Goal: Information Seeking & Learning: Check status

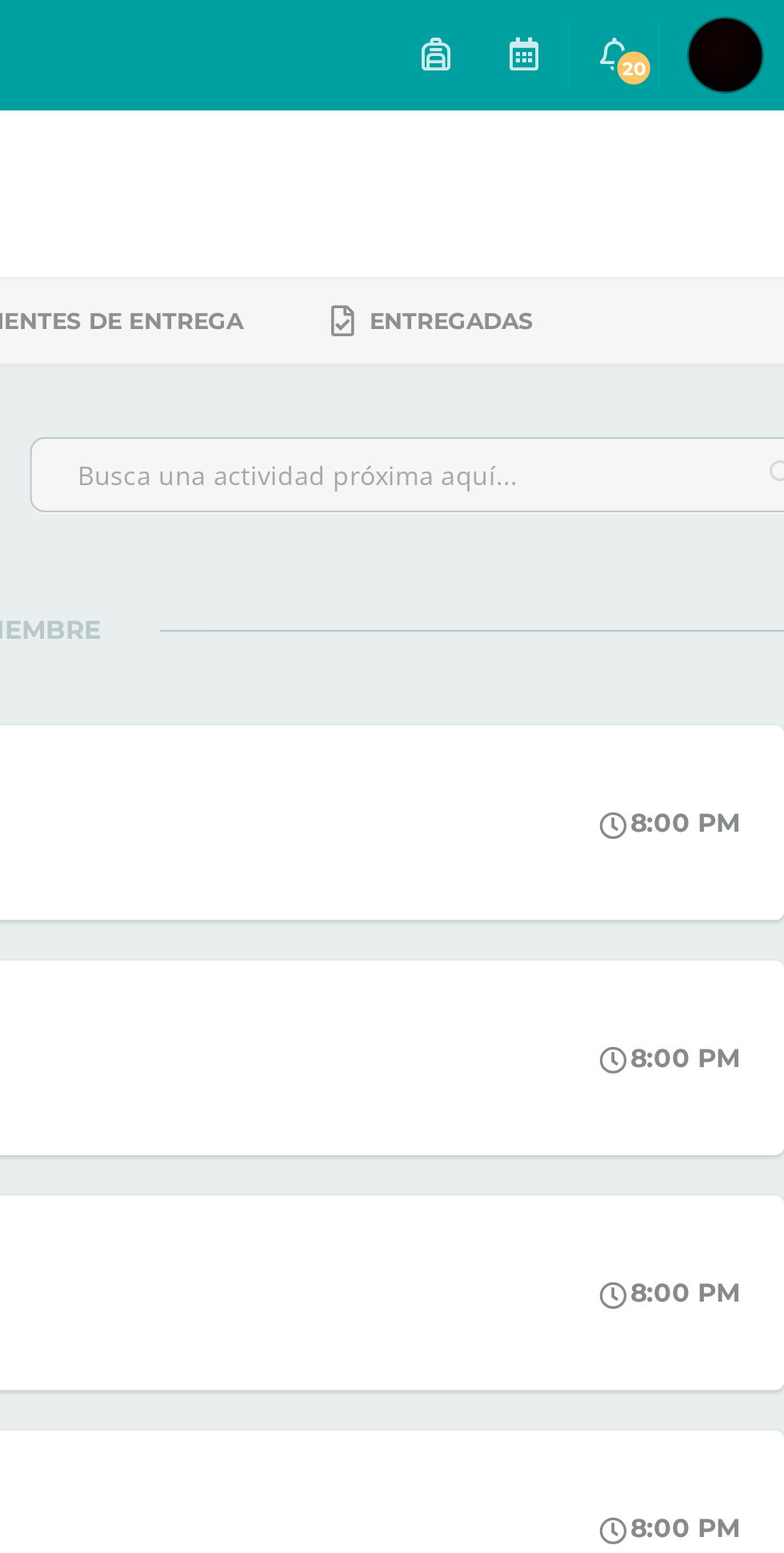
click at [671, 34] on span "20" at bounding box center [661, 30] width 17 height 17
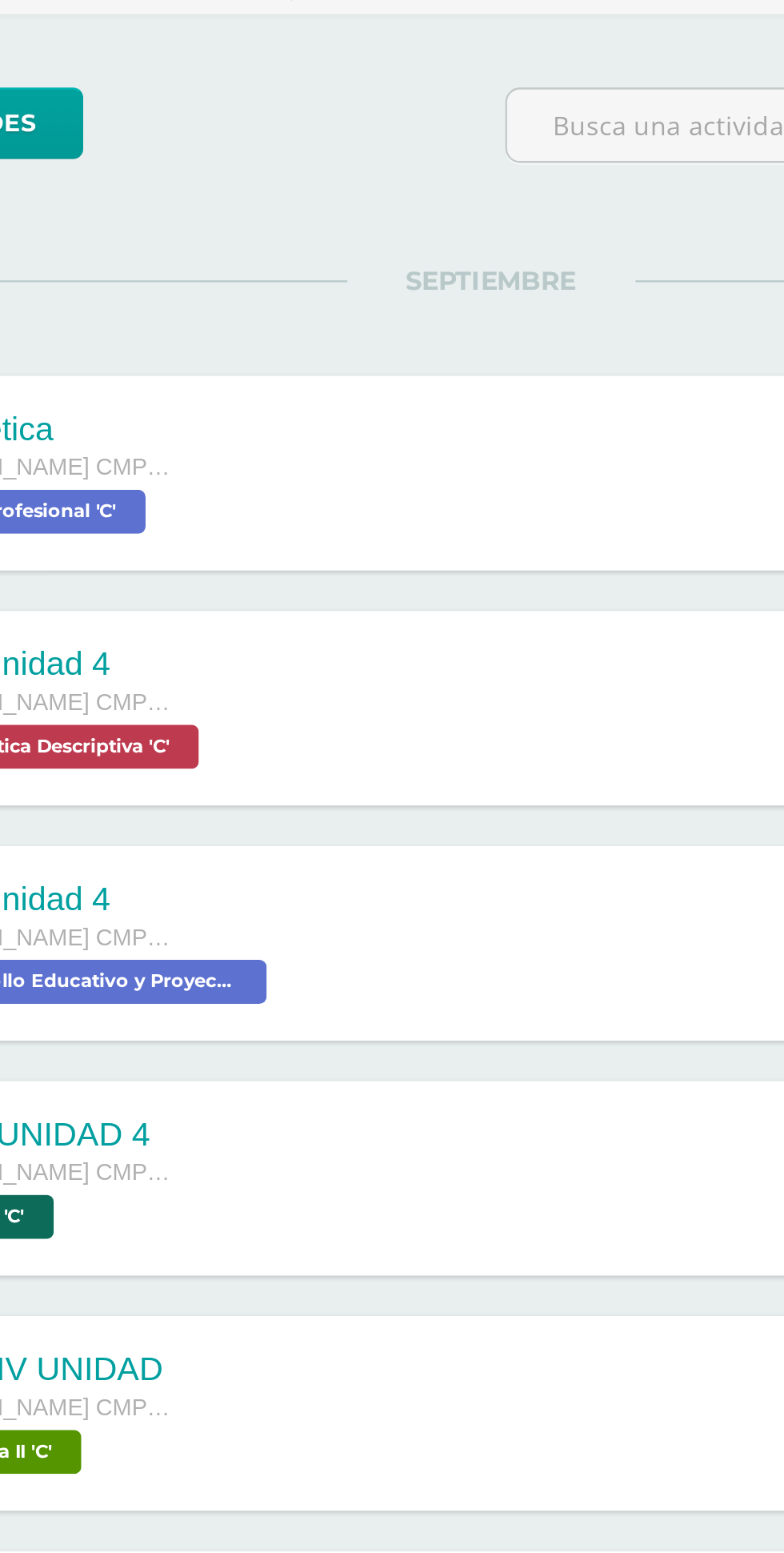
click at [260, 352] on div "Zona etica Quinto Bachillerato CMP Bachillerato en CCLL con Orientación en Comp…" at bounding box center [194, 359] width 159 height 85
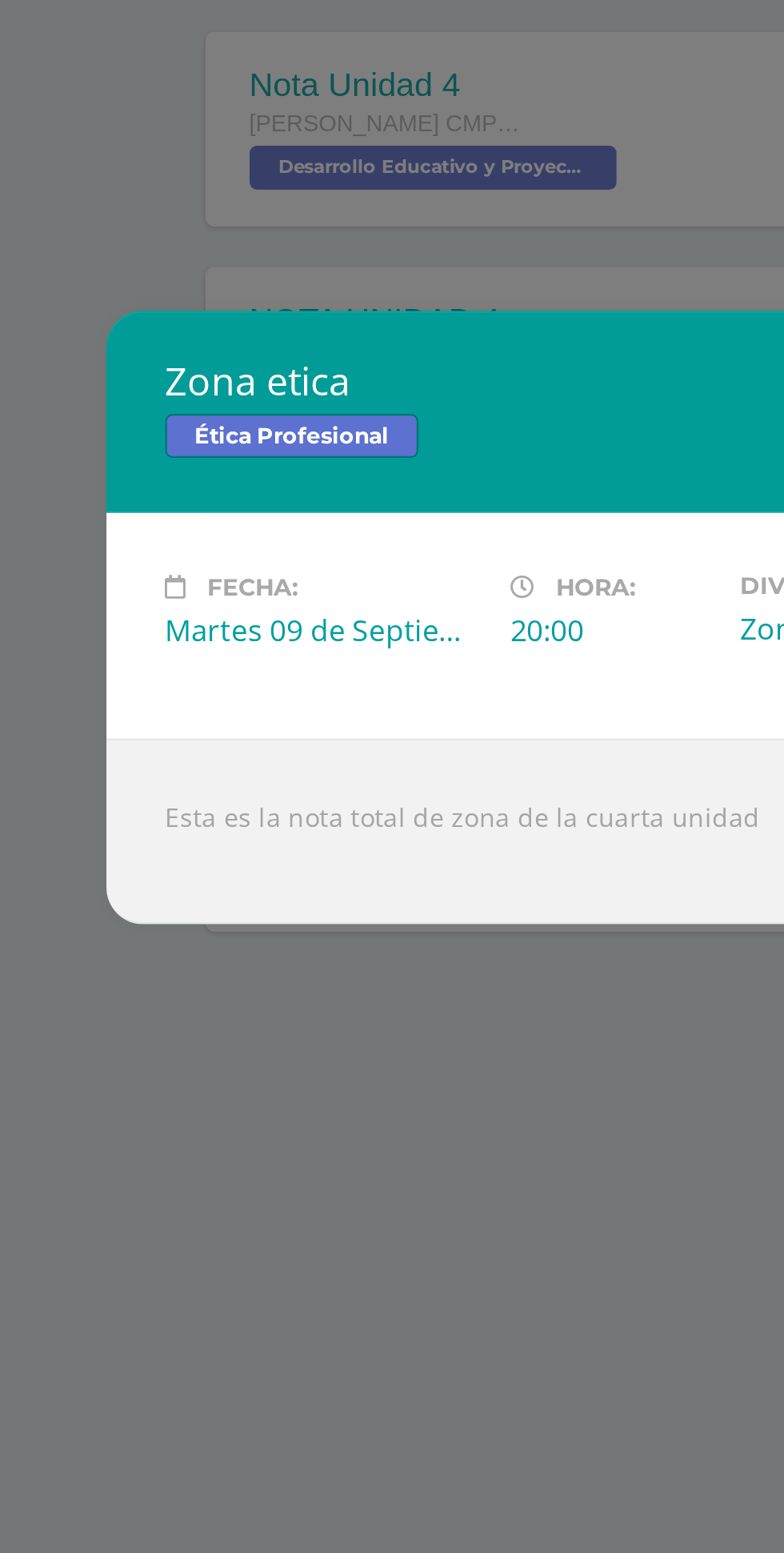
click at [70, 677] on div "Zona etica Ética Profesional Fecha: [DATE] Hora: 20:00 División: Zona" at bounding box center [392, 776] width 771 height 267
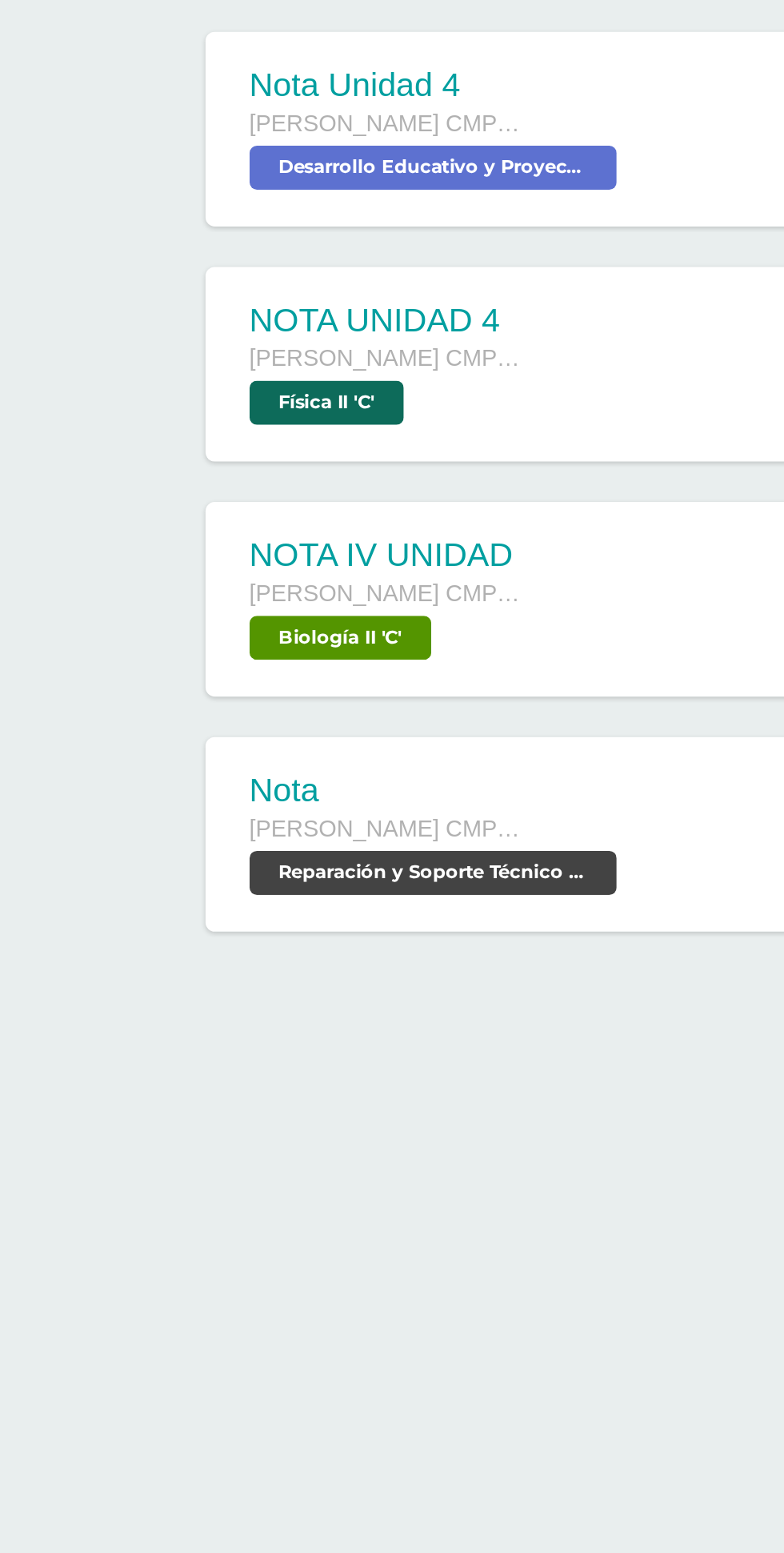
click at [49, 621] on div "NOTA UNIDAD 4 Quinto Bachillerato CMP Bachillerato en CCLL con Orientación en C…" at bounding box center [392, 665] width 720 height 90
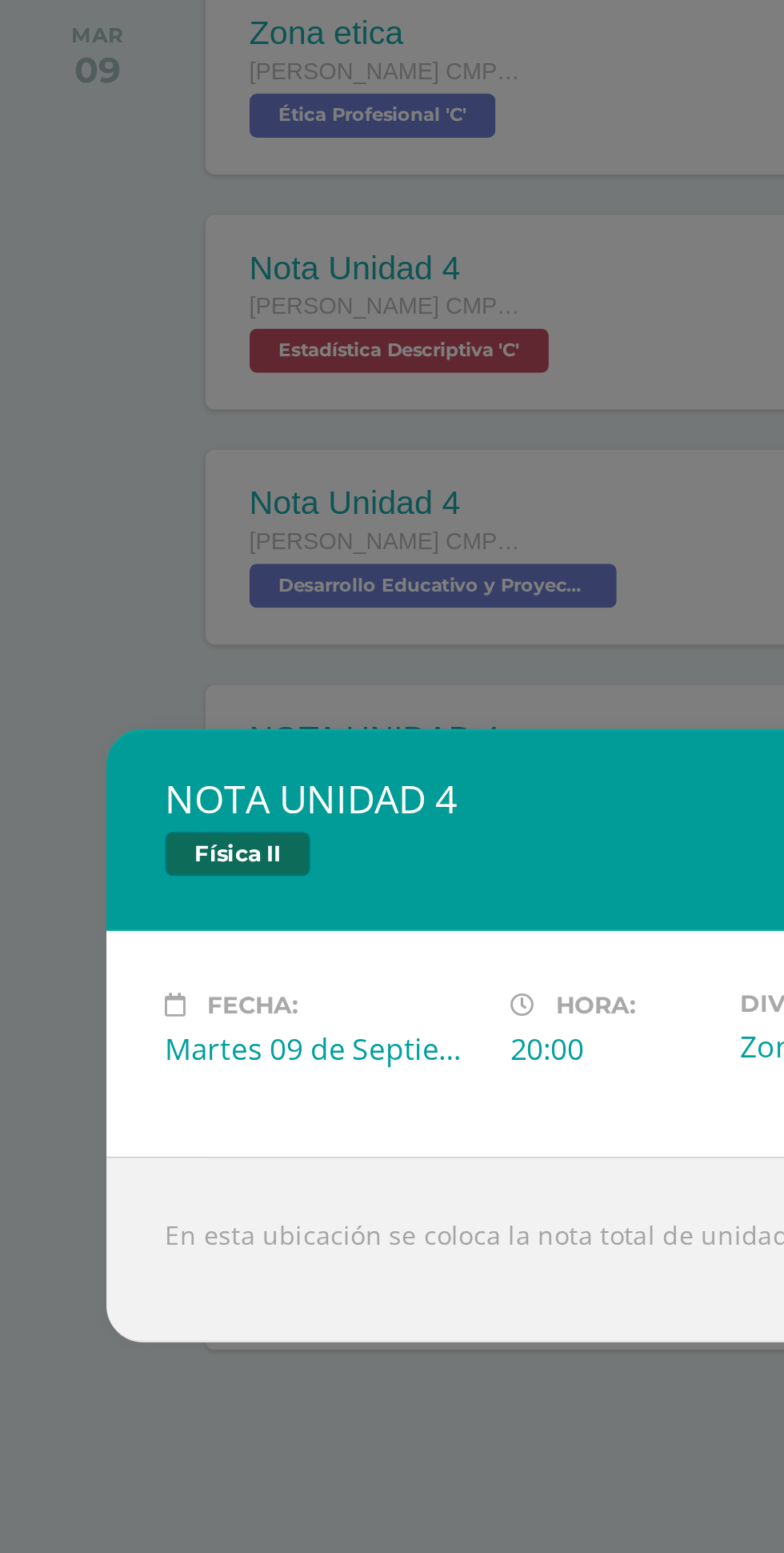
click at [78, 583] on div "NOTA UNIDAD 4 Física II Fecha: [DATE] Hora: 20:00 División: Zona" at bounding box center [392, 776] width 784 height 1553
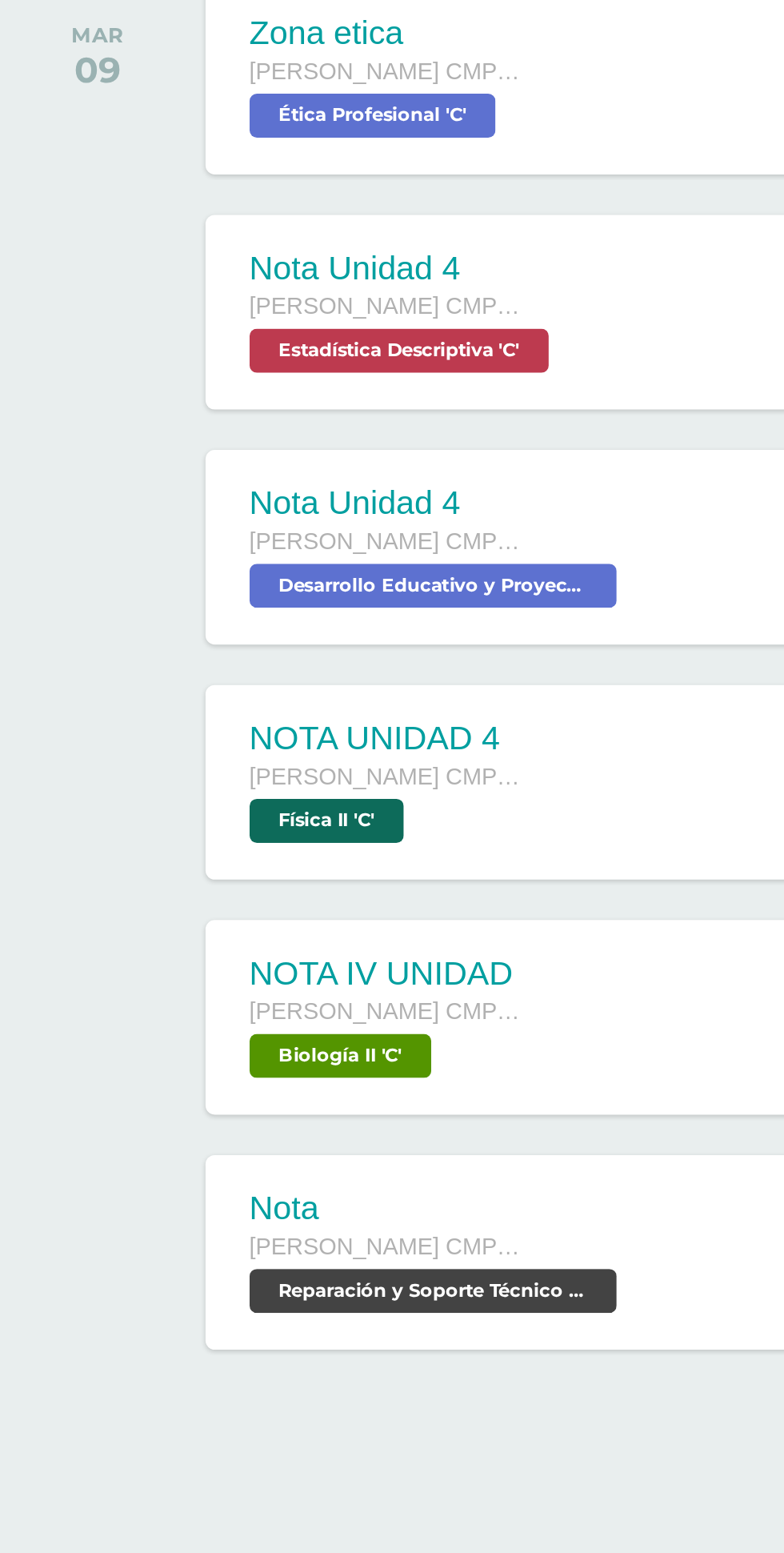
click at [193, 666] on span "[PERSON_NAME] CMP Bachillerato en CCLL con Orientación en Computación" at bounding box center [194, 663] width 120 height 12
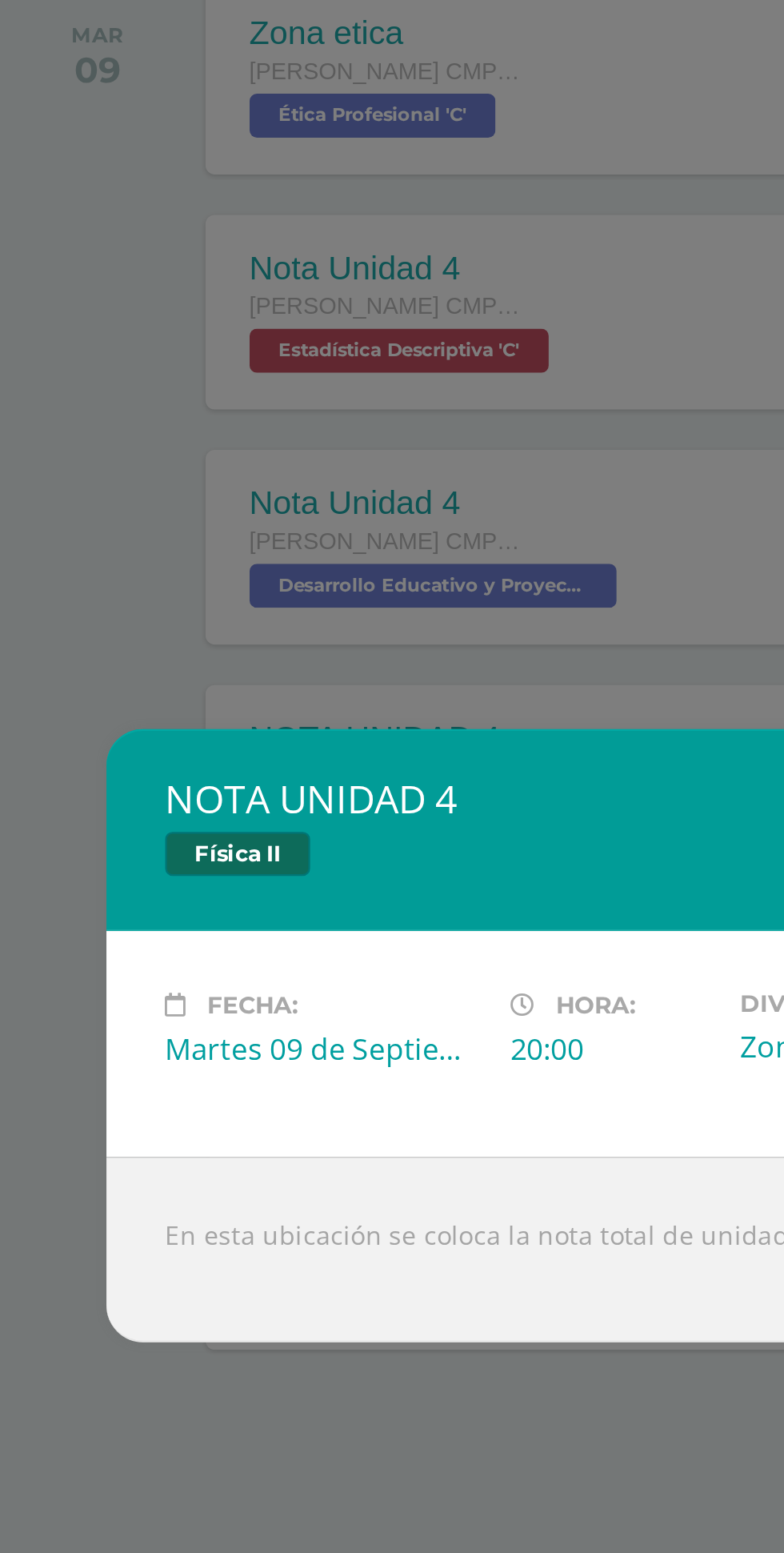
click at [70, 635] on div "NOTA UNIDAD 4 Física II Fecha: [DATE] Hora: 20:00 División: Zona" at bounding box center [392, 776] width 784 height 1553
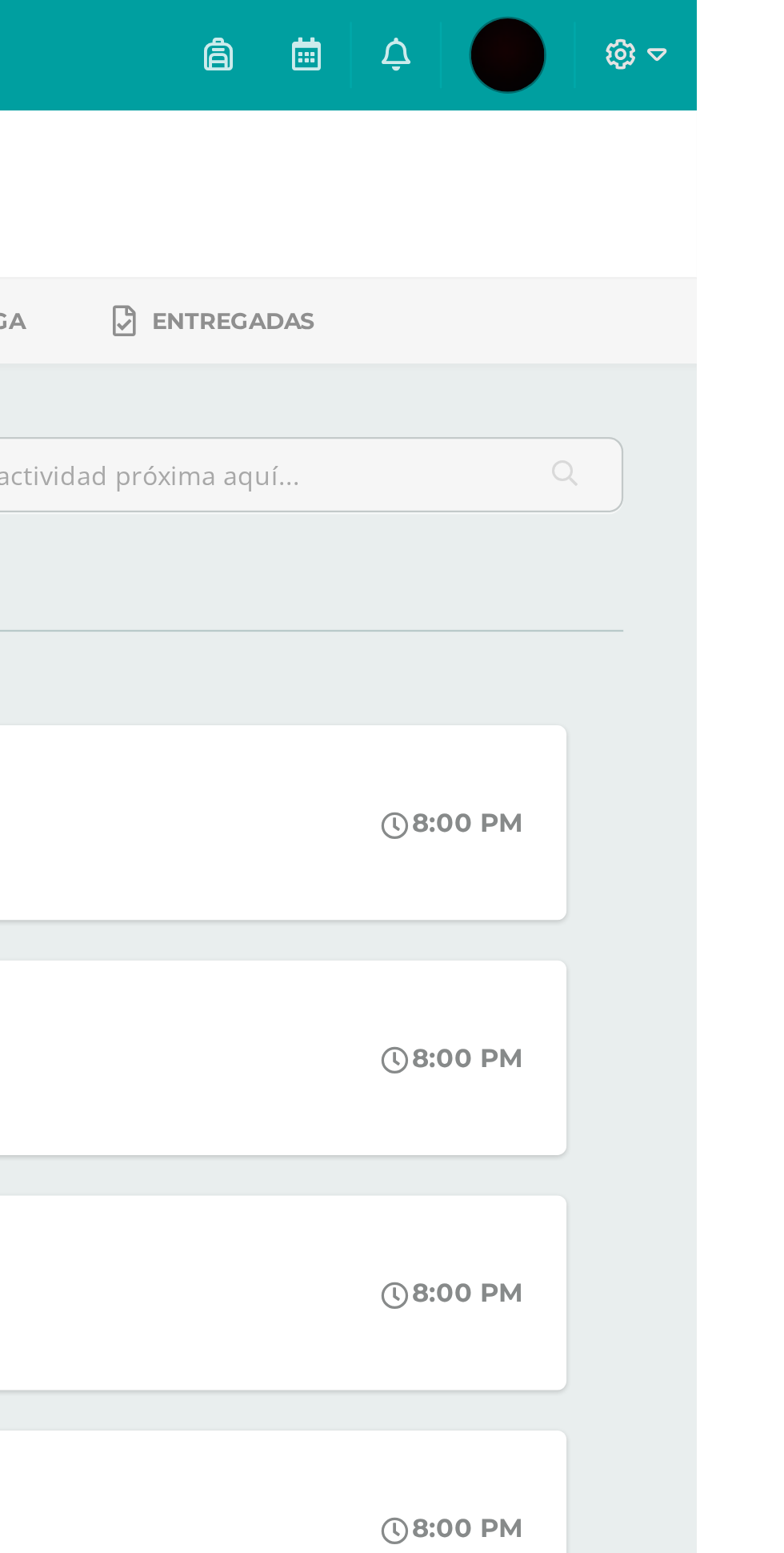
click at [672, 35] on link "0" at bounding box center [653, 24] width 39 height 48
click at [659, 26] on icon at bounding box center [653, 23] width 13 height 15
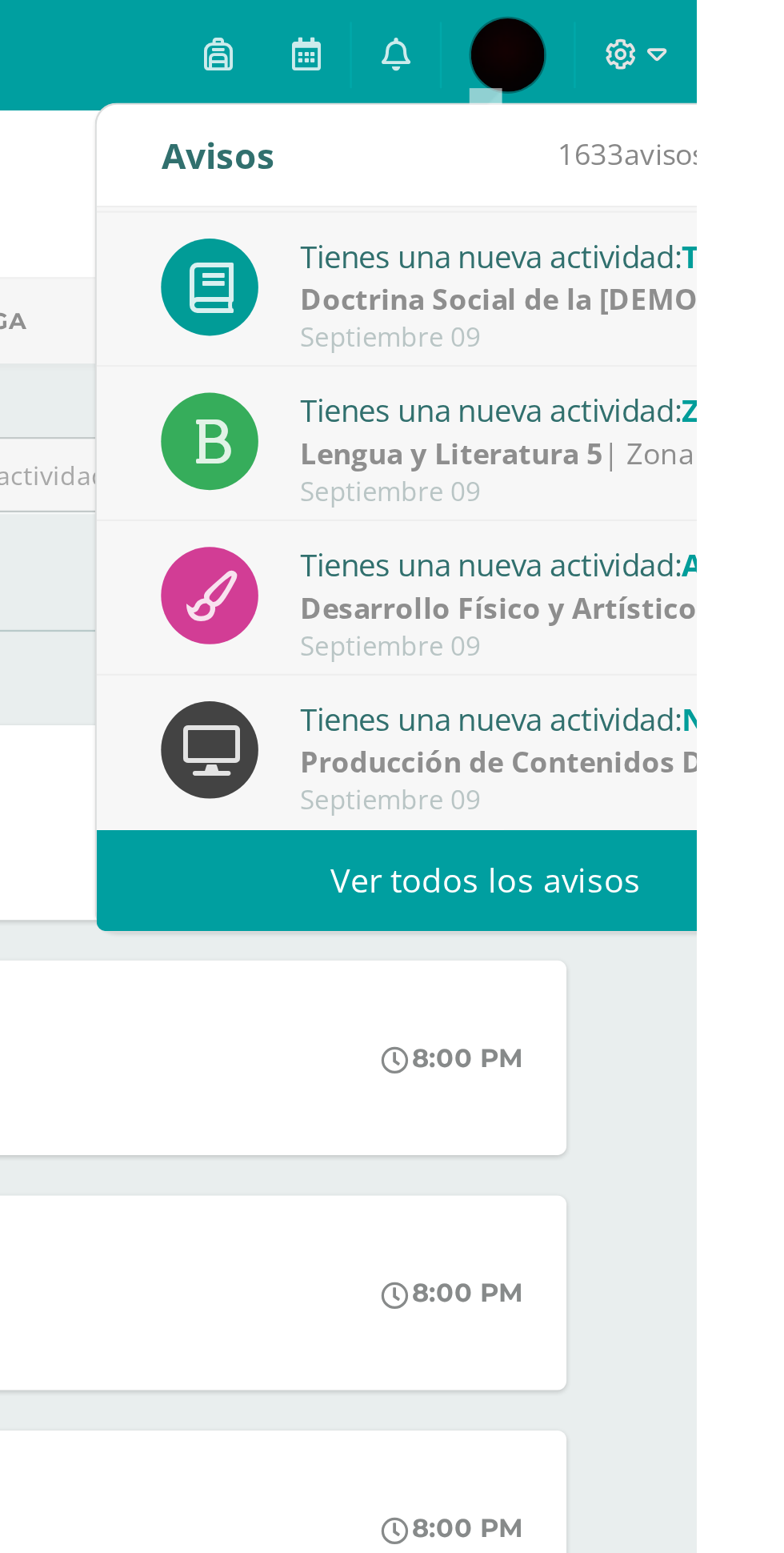
click at [615, 373] on link "Ver todos los avisos" at bounding box center [691, 384] width 338 height 44
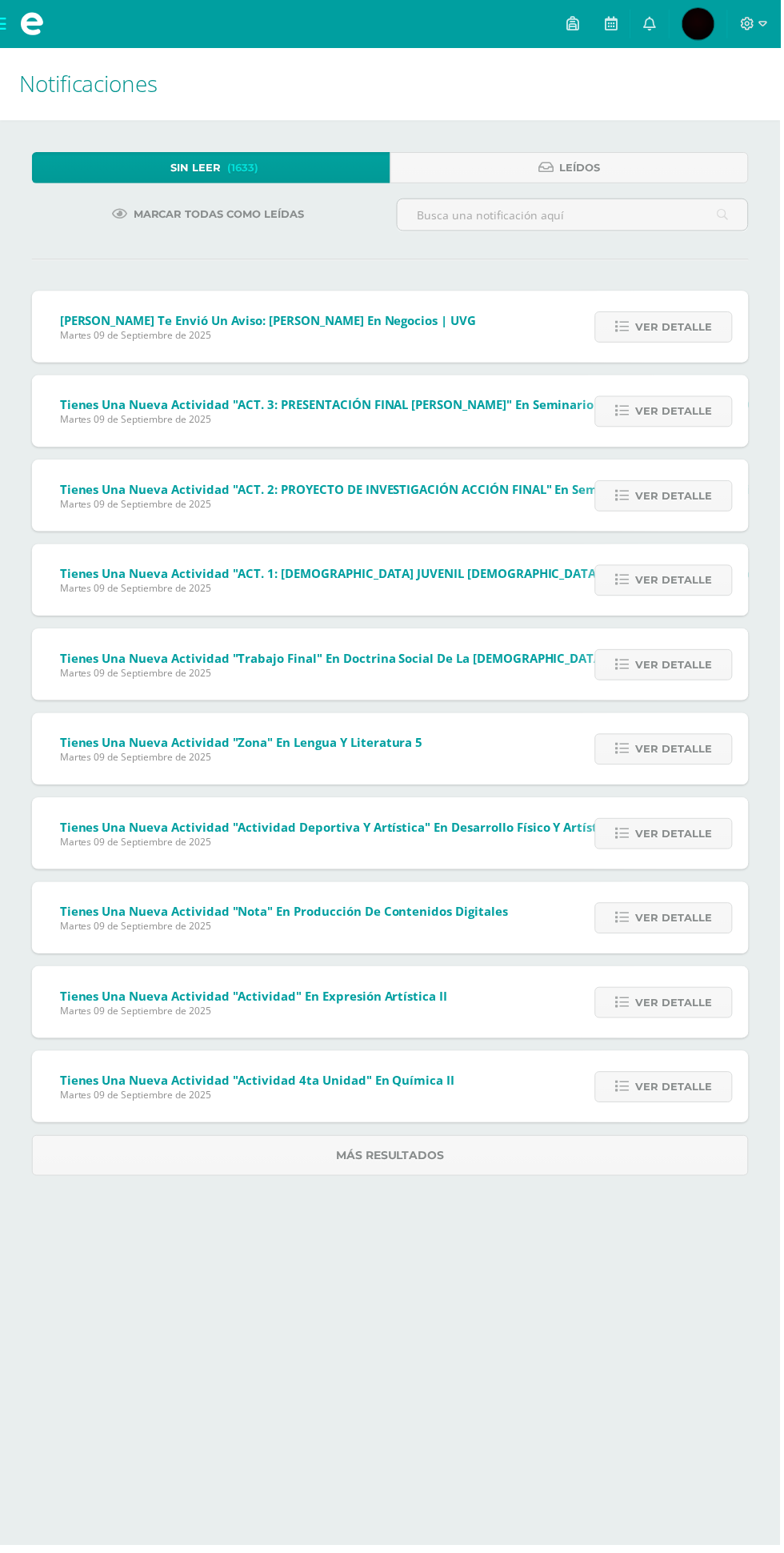
click at [661, 762] on span "Ver detalle" at bounding box center [676, 752] width 76 height 30
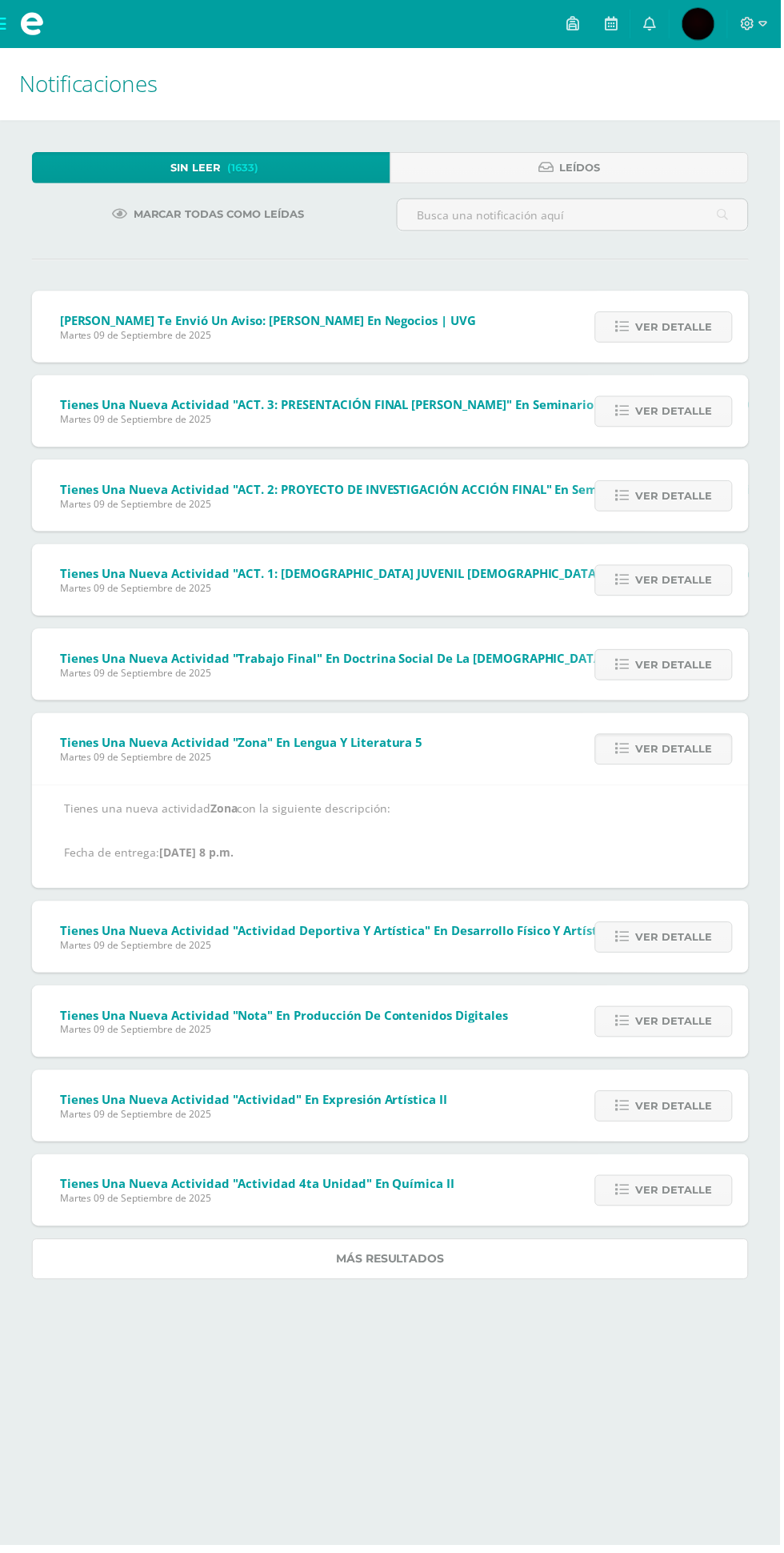
click at [199, 1270] on link "Más resultados" at bounding box center [392, 1265] width 720 height 41
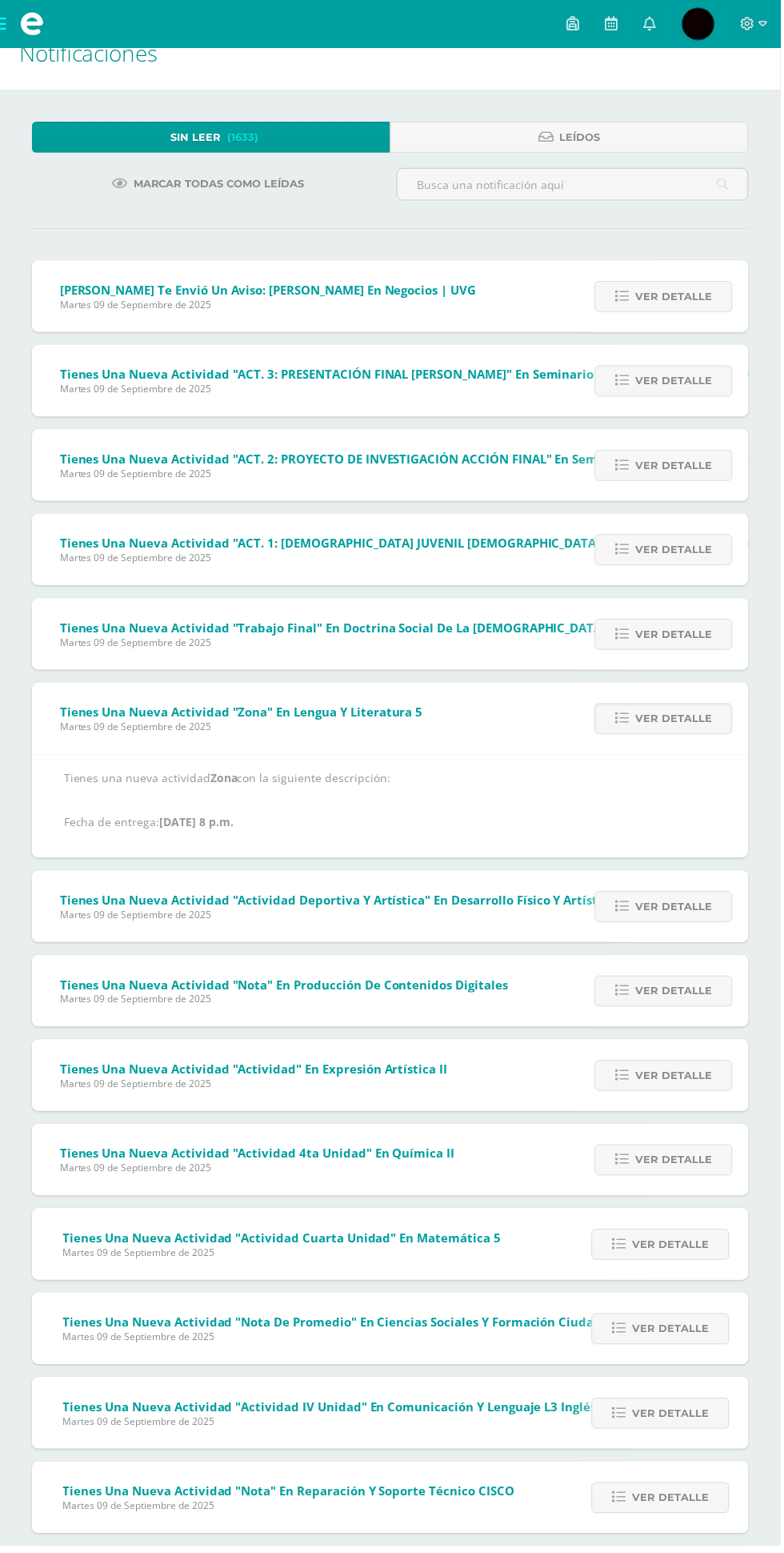
scroll to position [36, 0]
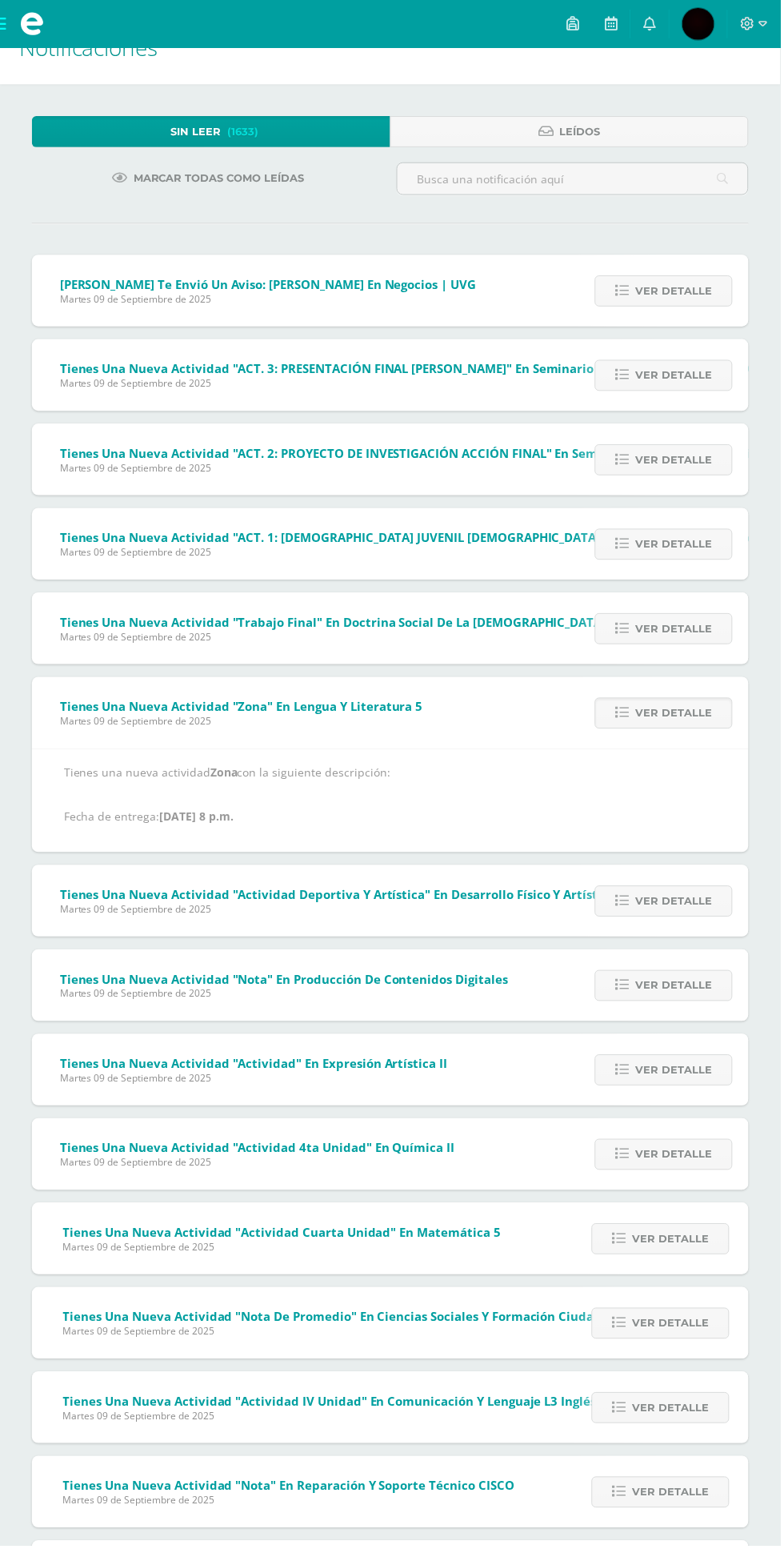
click at [660, 1238] on span "Ver detalle" at bounding box center [673, 1245] width 76 height 30
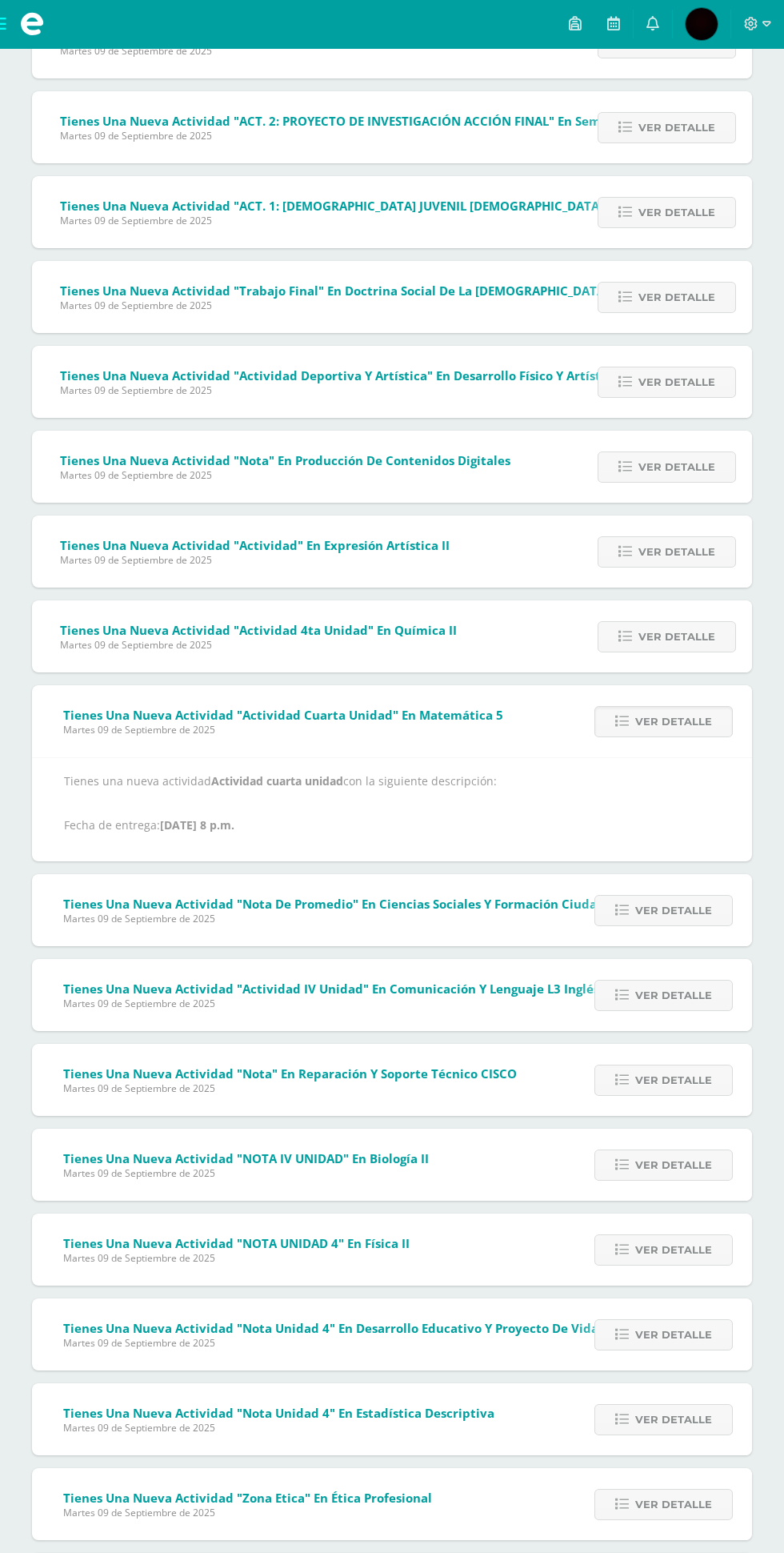
scroll to position [416, 0]
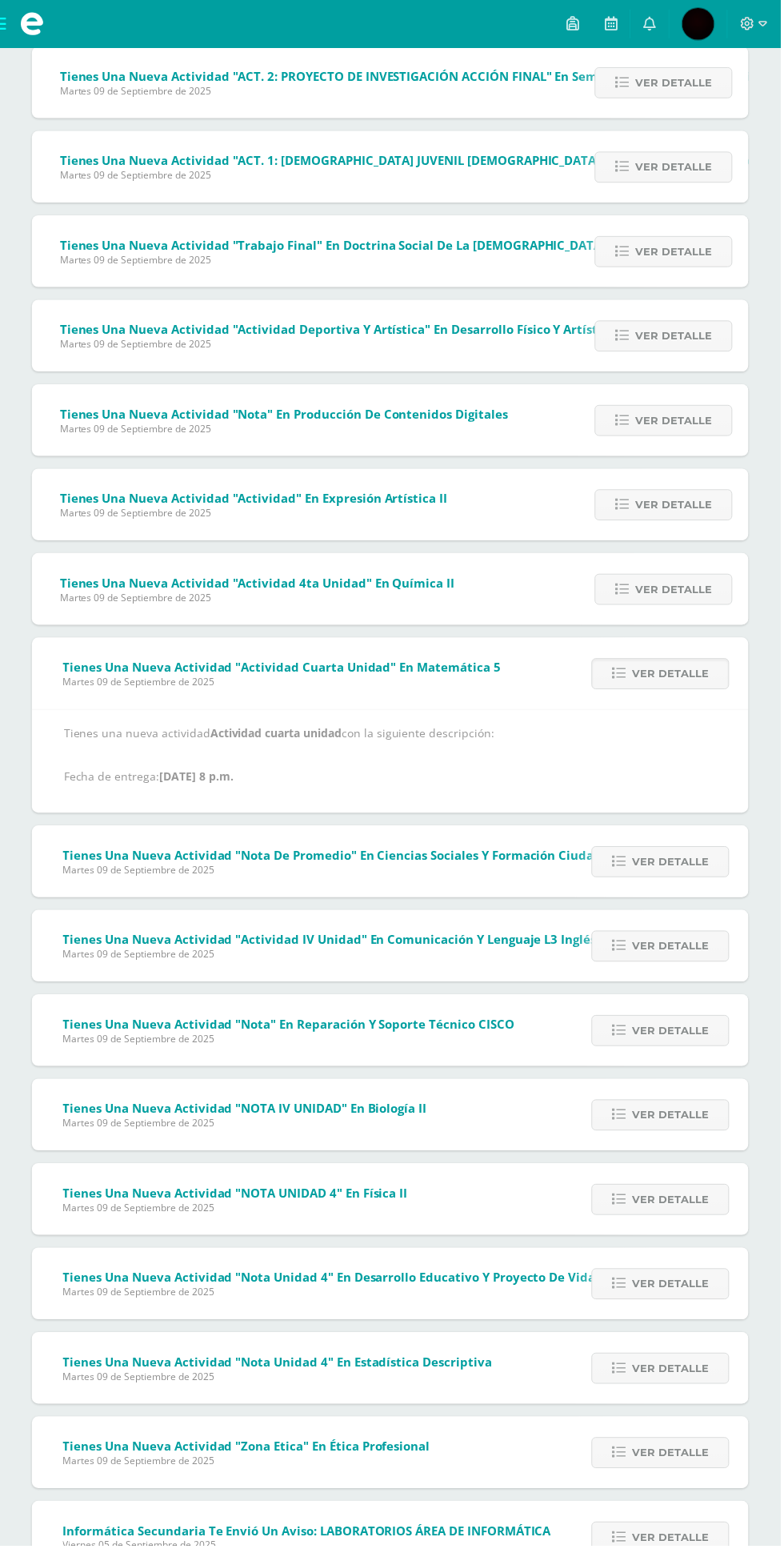
click at [660, 864] on span "Ver detalle" at bounding box center [673, 865] width 76 height 30
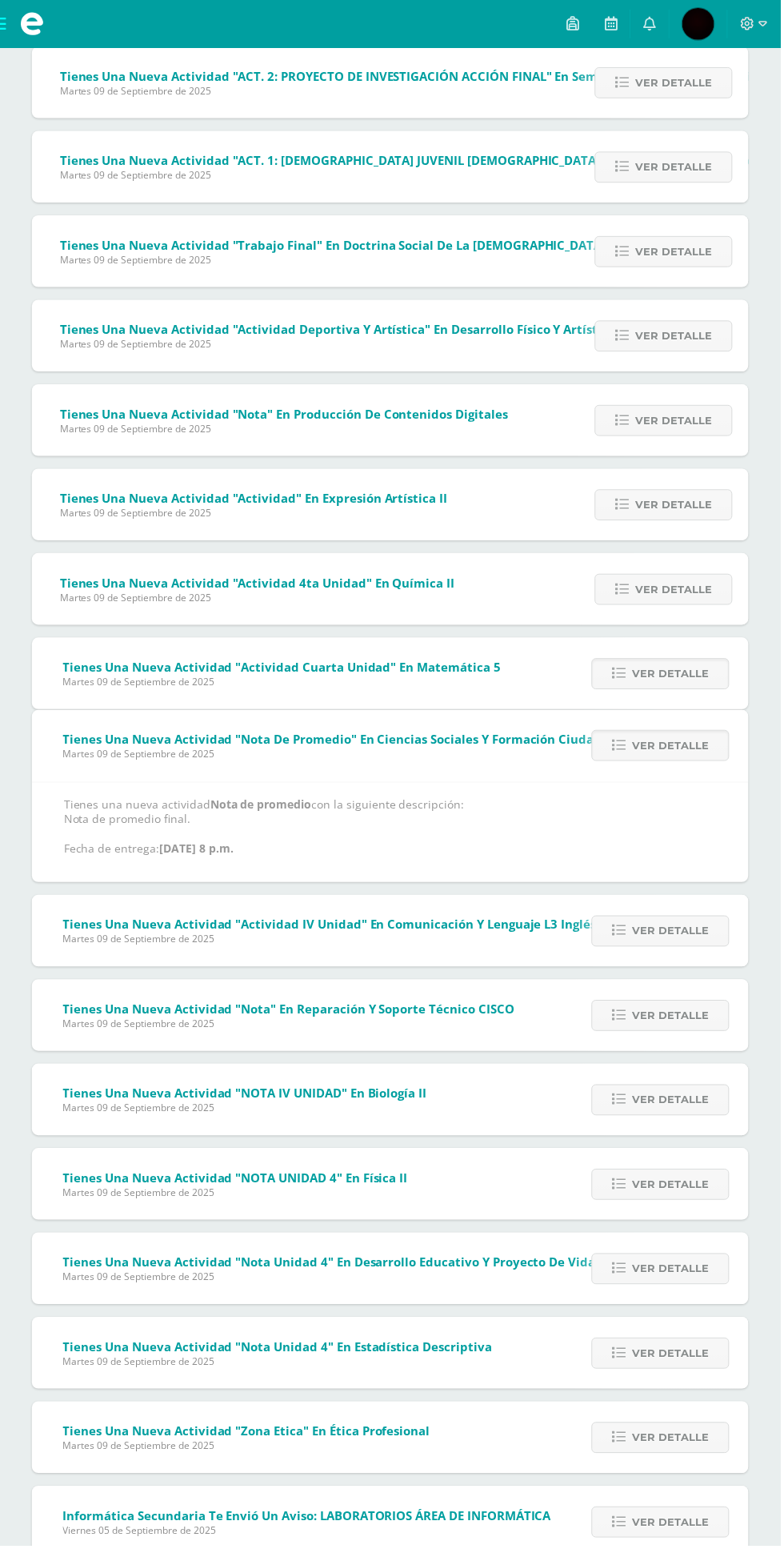
scroll to position [409, 0]
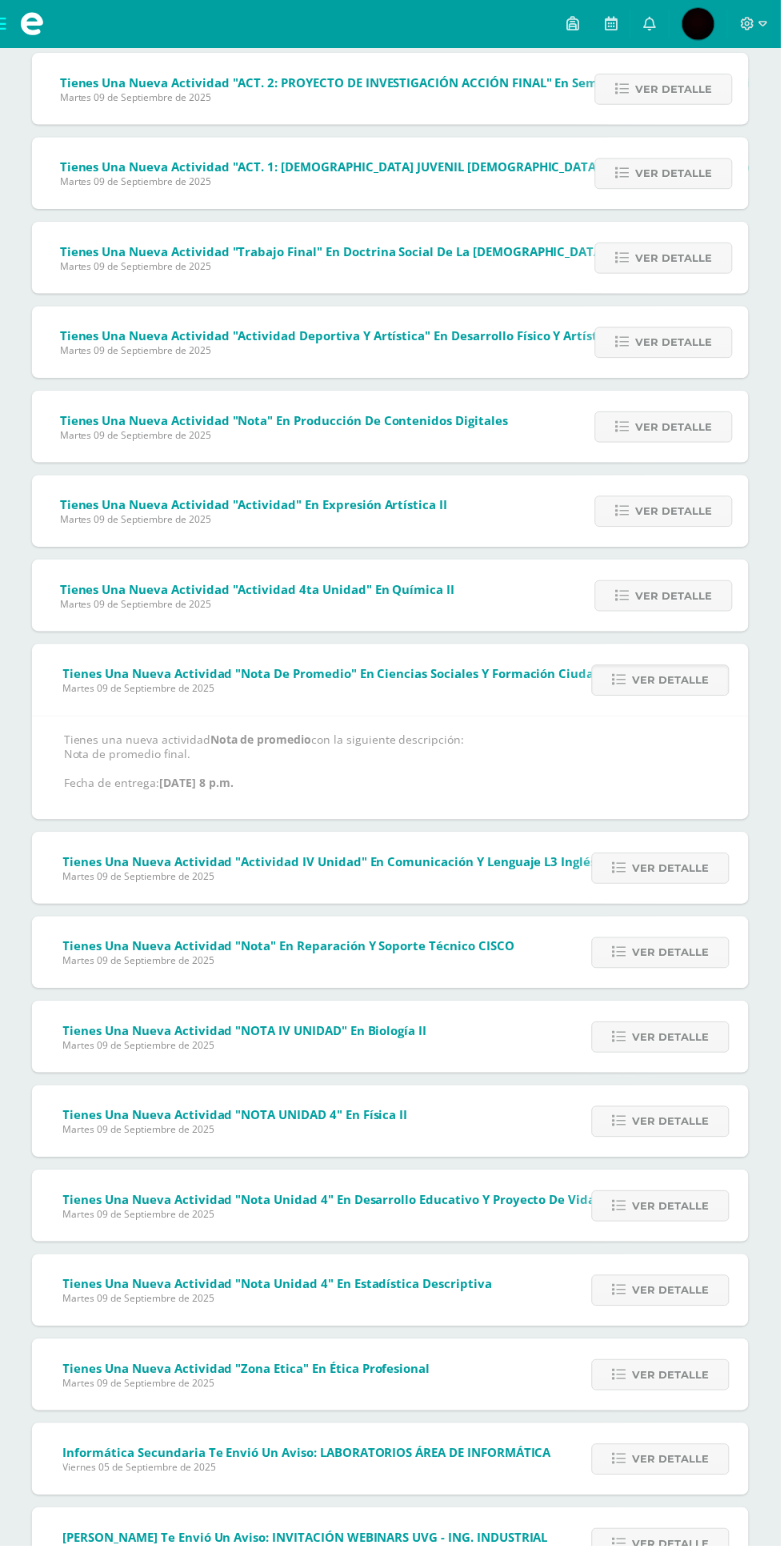
click at [656, 870] on span "Ver detalle" at bounding box center [673, 871] width 76 height 30
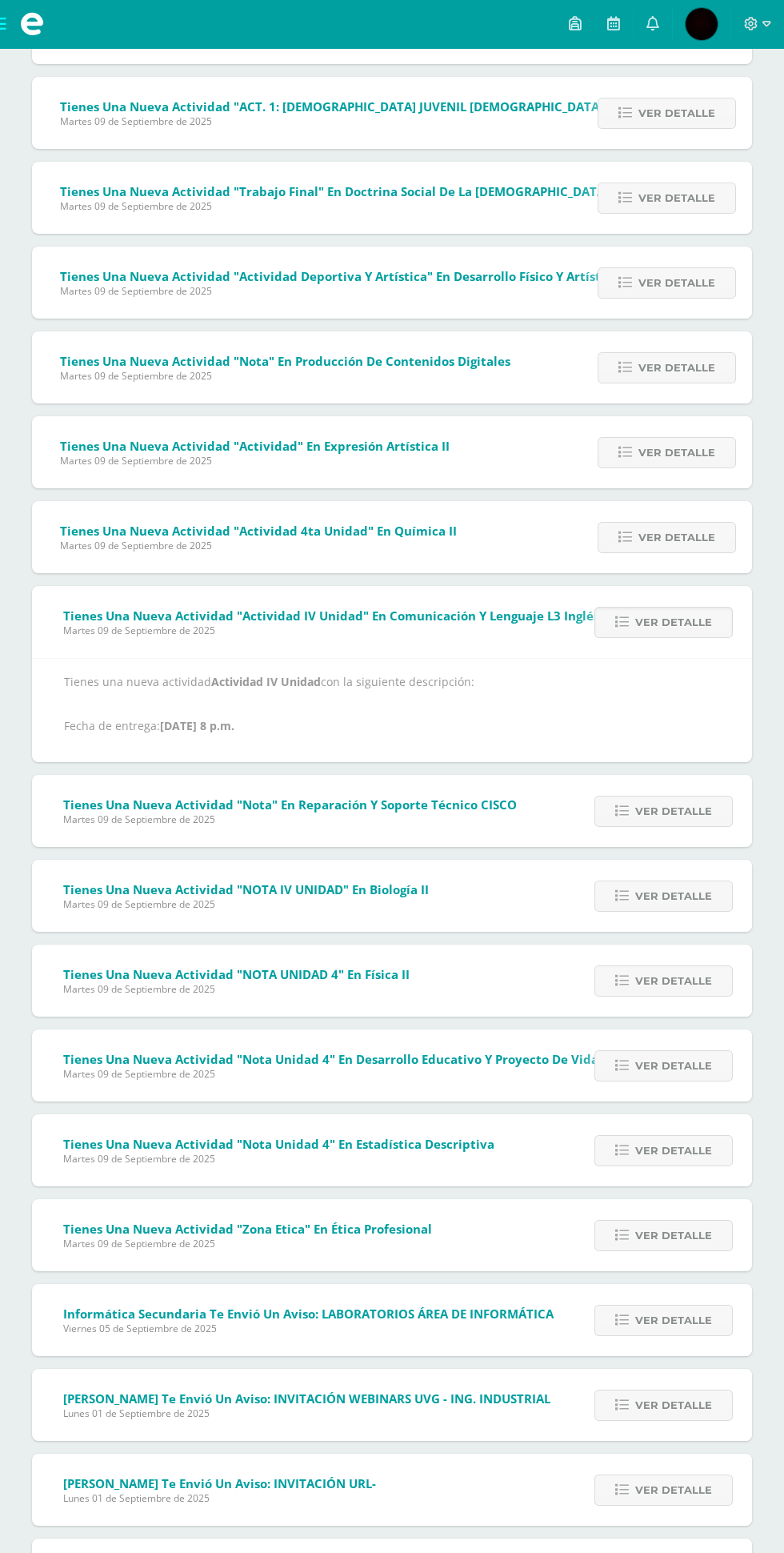
scroll to position [474, 0]
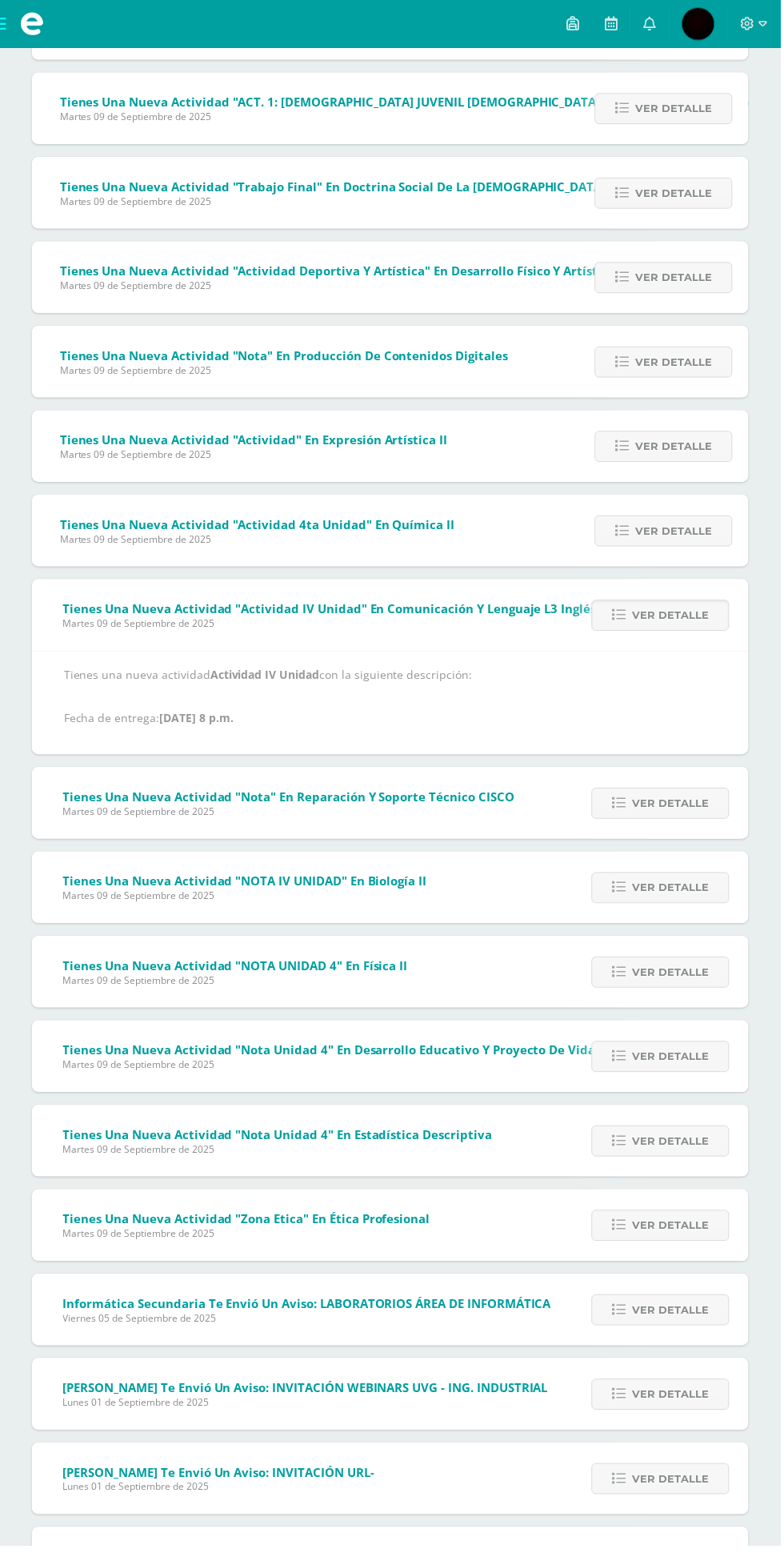
click at [653, 806] on span "Ver detalle" at bounding box center [673, 806] width 76 height 30
